Goal: Navigation & Orientation: Find specific page/section

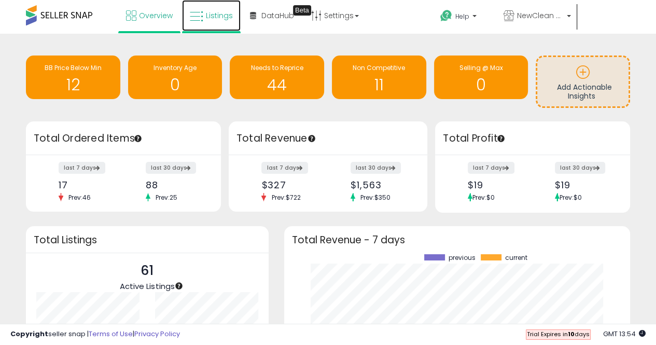
click at [218, 19] on span "Listings" at bounding box center [219, 15] width 27 height 10
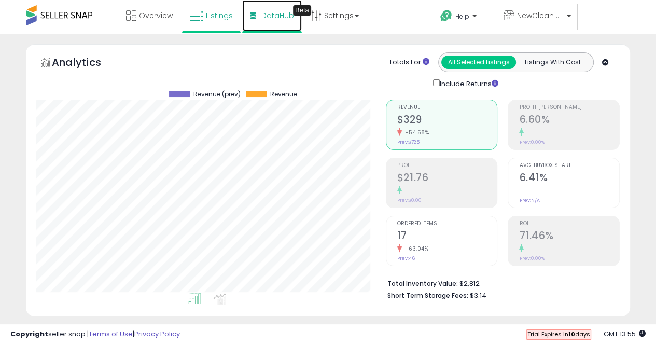
click at [264, 18] on span "DataHub" at bounding box center [277, 15] width 33 height 10
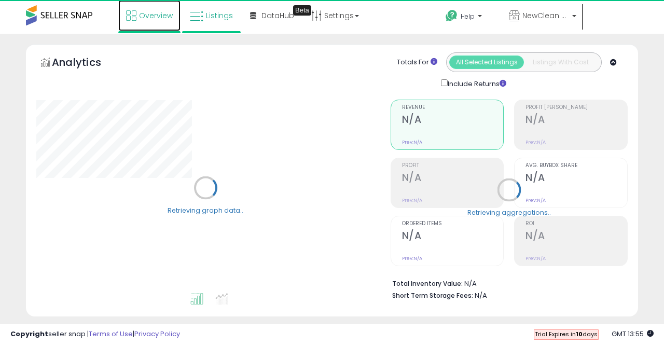
click at [137, 18] on link "Overview" at bounding box center [149, 15] width 62 height 31
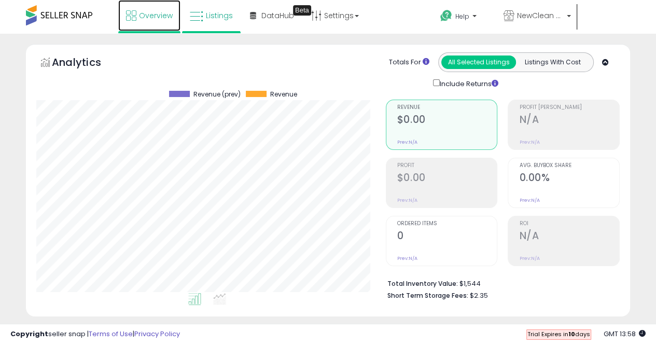
click at [151, 13] on span "Overview" at bounding box center [156, 15] width 34 height 10
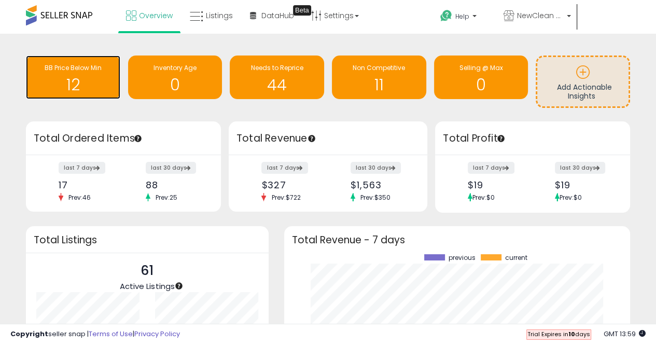
click at [90, 83] on h1 "12" at bounding box center [73, 84] width 84 height 17
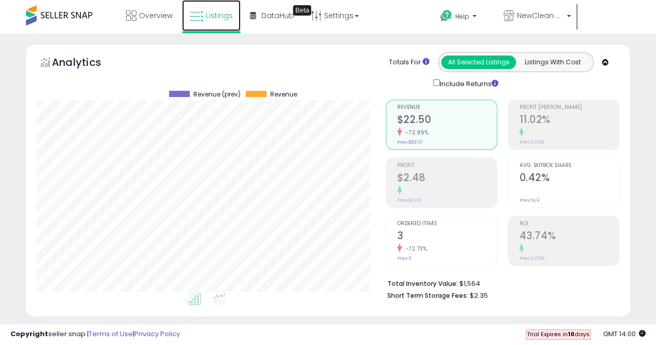
click at [203, 11] on link "Listings" at bounding box center [211, 15] width 59 height 31
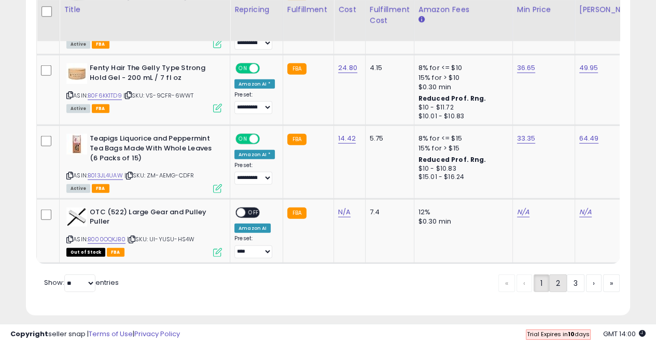
click at [556, 279] on link "2" at bounding box center [558, 283] width 18 height 18
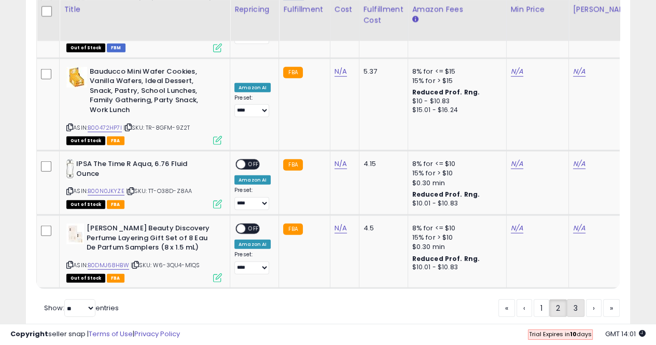
click at [580, 299] on link "3" at bounding box center [576, 308] width 18 height 18
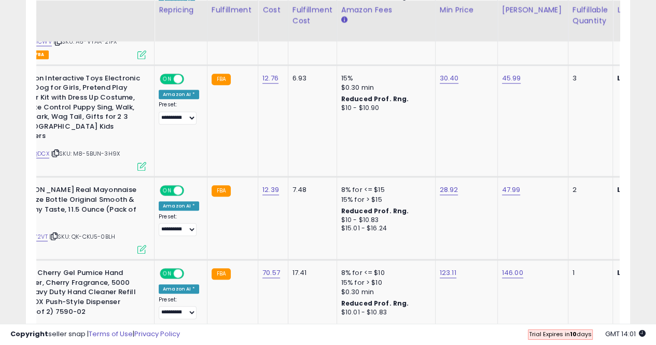
scroll to position [0, 66]
